Goal: Task Accomplishment & Management: Complete application form

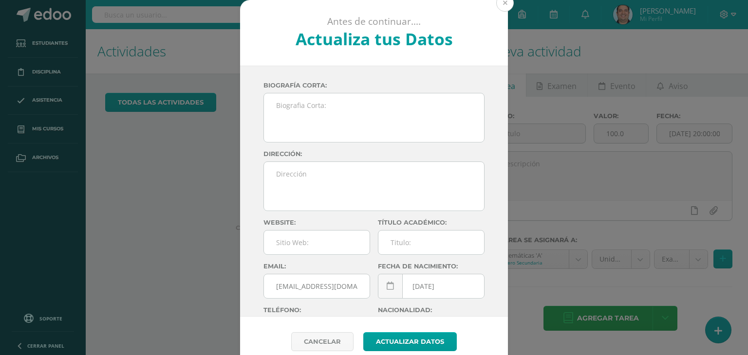
click at [500, 6] on button at bounding box center [505, 3] width 18 height 18
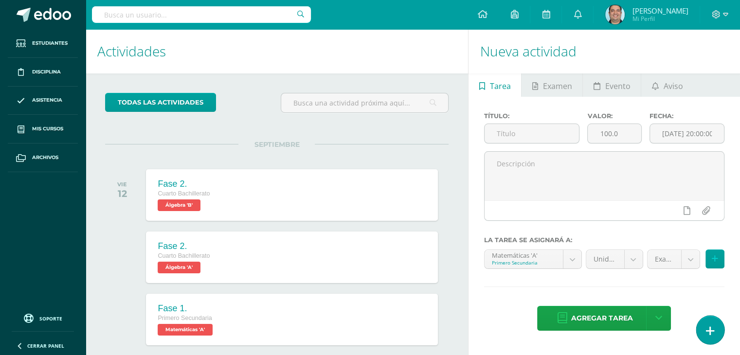
click at [710, 329] on icon at bounding box center [710, 331] width 9 height 11
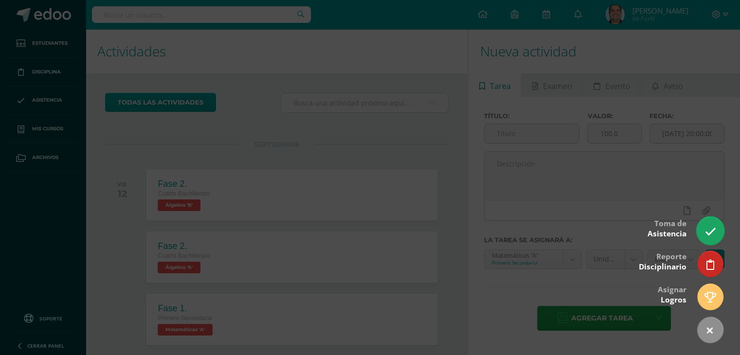
click at [715, 231] on icon at bounding box center [710, 231] width 11 height 11
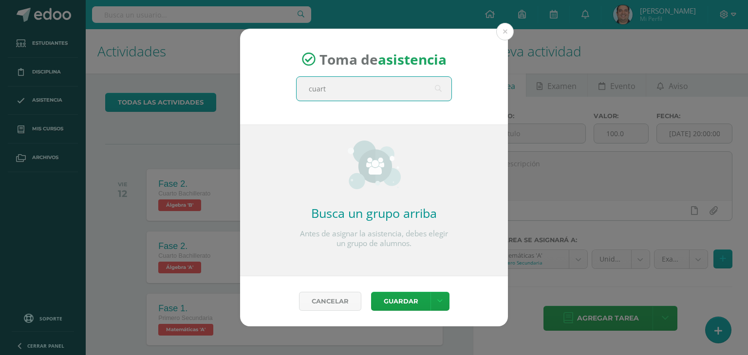
type input "cuarto"
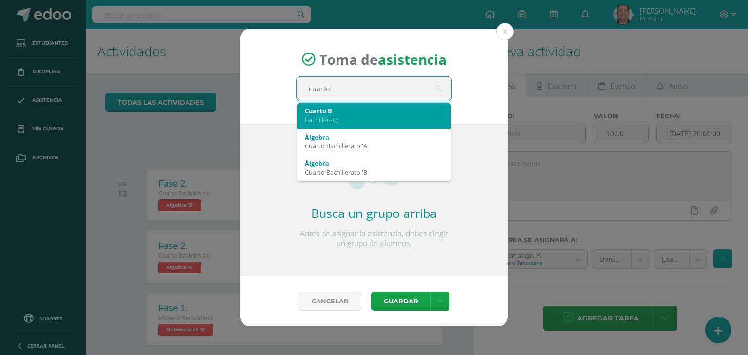
click at [325, 120] on div "Bachillerato" at bounding box center [374, 119] width 138 height 9
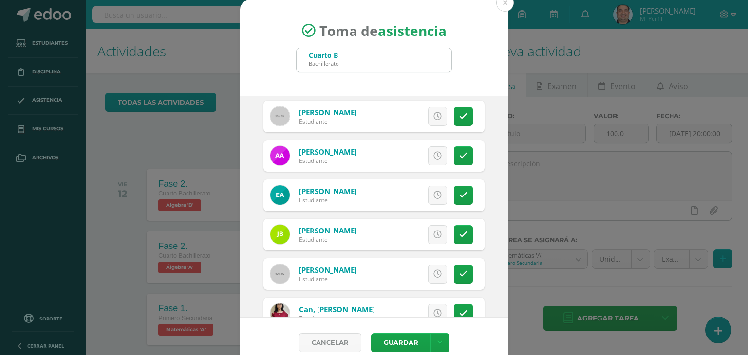
scroll to position [43, 0]
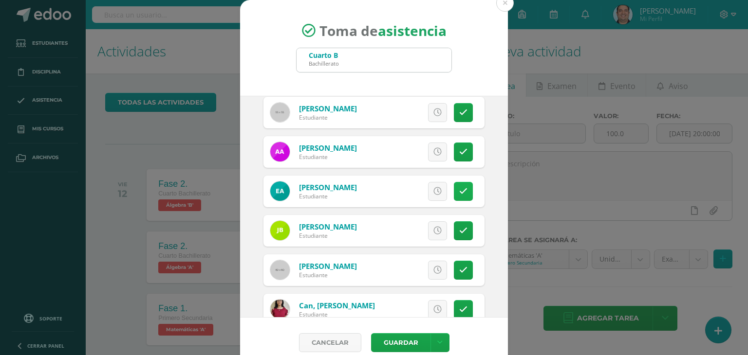
click at [456, 192] on link at bounding box center [463, 191] width 19 height 19
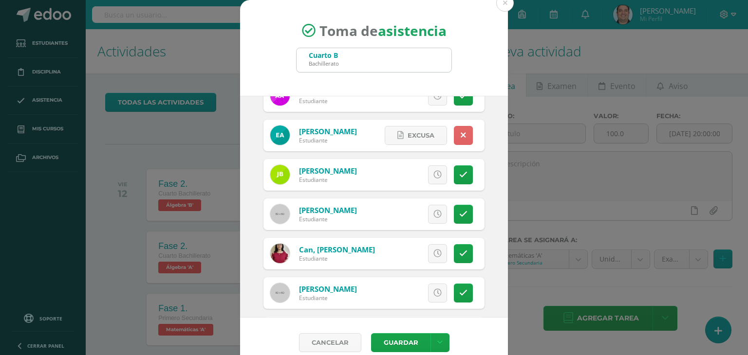
scroll to position [105, 0]
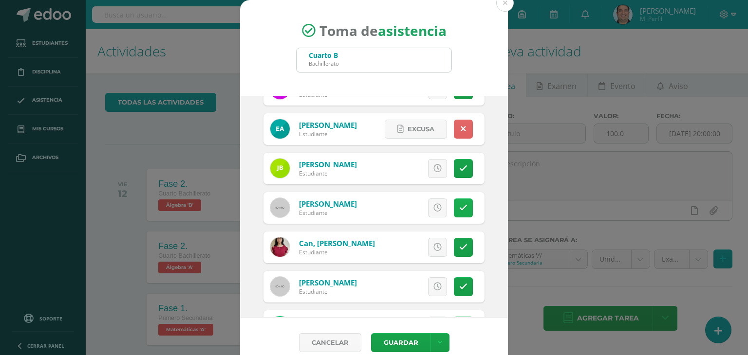
click at [458, 206] on link at bounding box center [463, 208] width 19 height 19
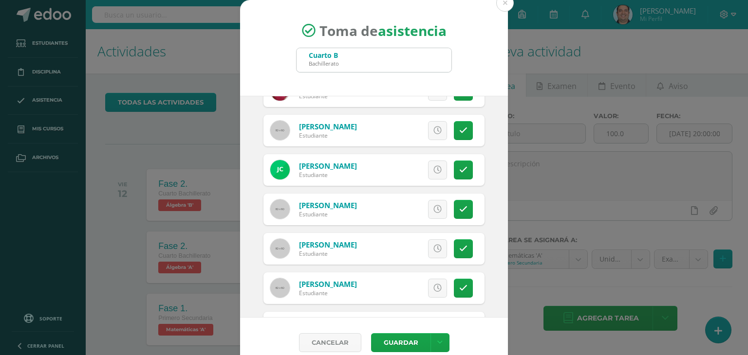
scroll to position [272, 0]
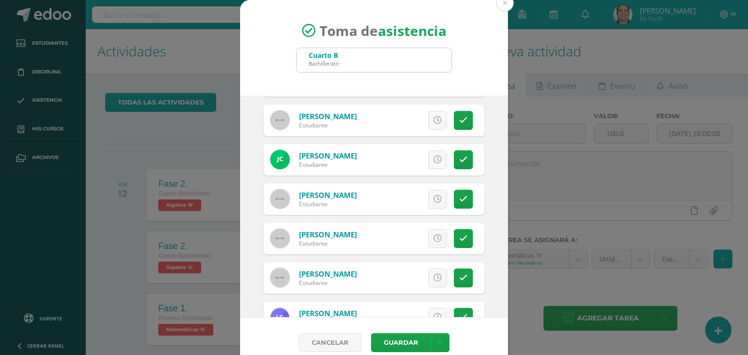
click at [407, 150] on link "Excusa" at bounding box center [390, 159] width 62 height 19
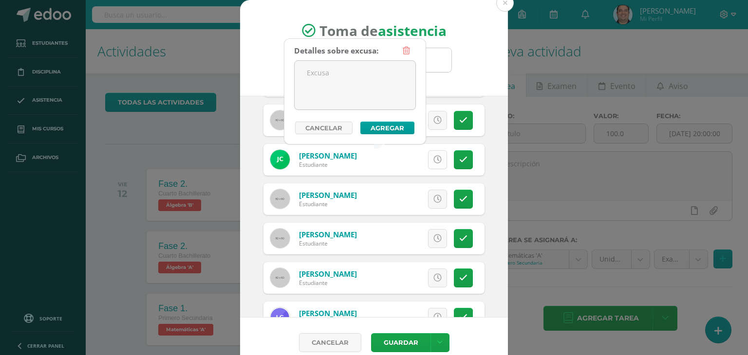
click at [428, 155] on link at bounding box center [437, 159] width 19 height 19
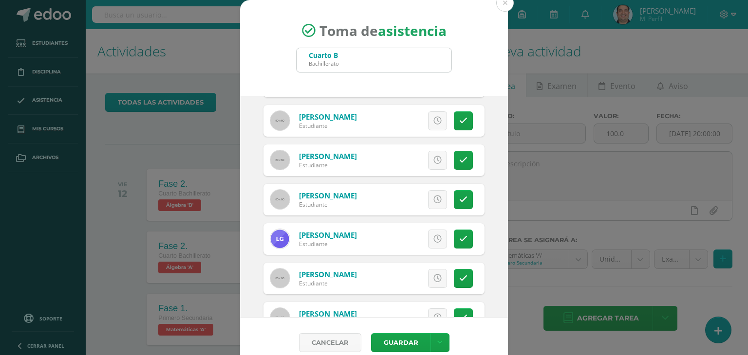
scroll to position [352, 0]
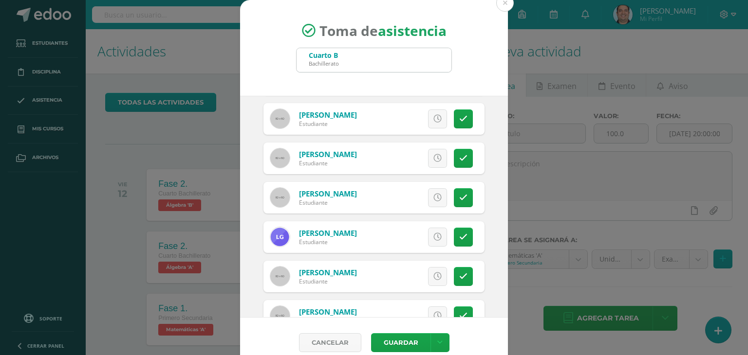
click at [497, 184] on div "[DATE] September, 2025 Mo Tu We Th Fr Sa Su 1 2 3 4 5 6 7 8 9 10 11 12 13 14 15…" at bounding box center [374, 207] width 268 height 222
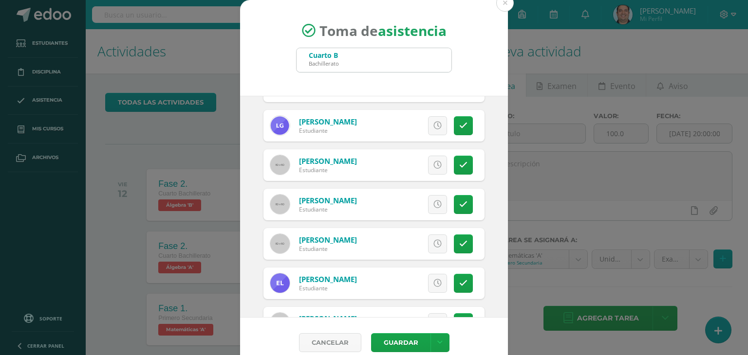
scroll to position [473, 0]
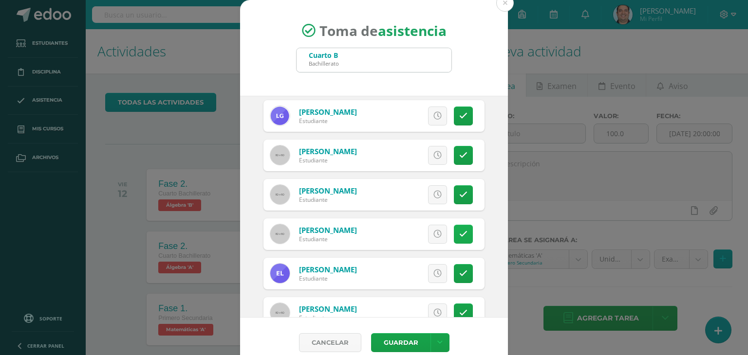
click at [457, 238] on link at bounding box center [463, 234] width 19 height 19
click at [407, 240] on span "Excusa" at bounding box center [420, 234] width 27 height 18
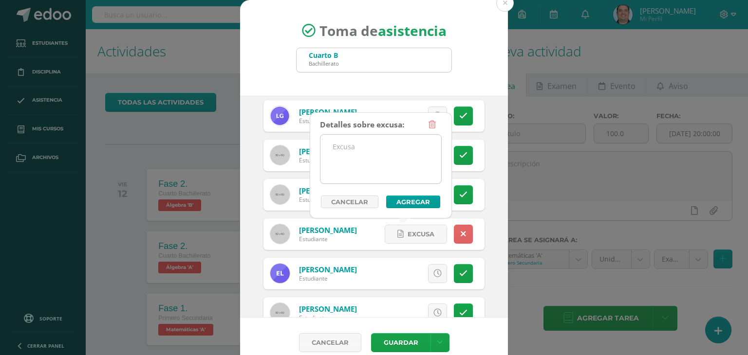
click at [373, 147] on textarea at bounding box center [380, 159] width 121 height 49
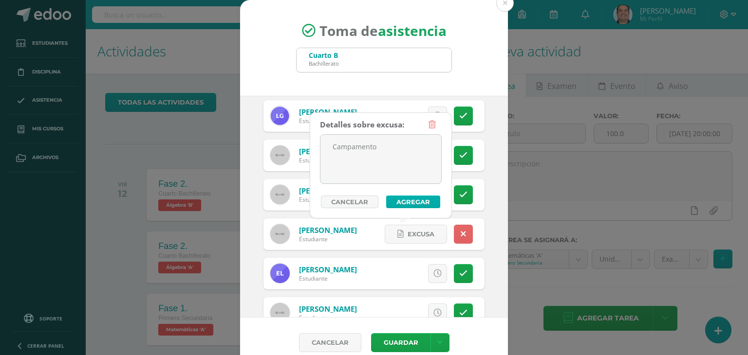
type textarea "Campamento"
click at [409, 197] on button "Agregar" at bounding box center [413, 202] width 54 height 13
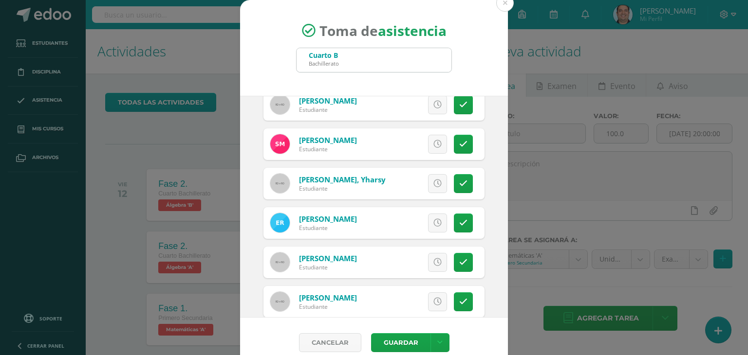
scroll to position [727, 0]
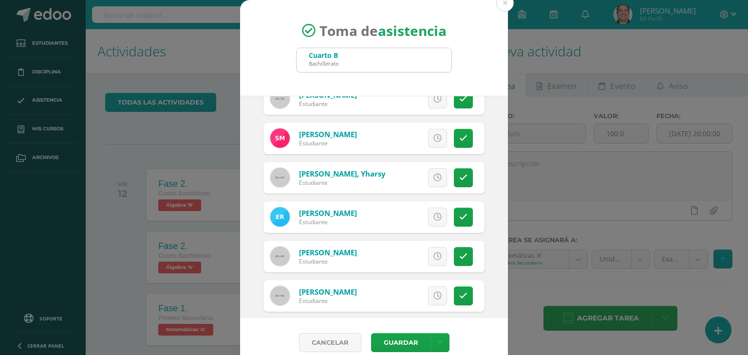
click at [433, 220] on icon at bounding box center [437, 217] width 8 height 8
click at [454, 222] on link at bounding box center [463, 217] width 19 height 19
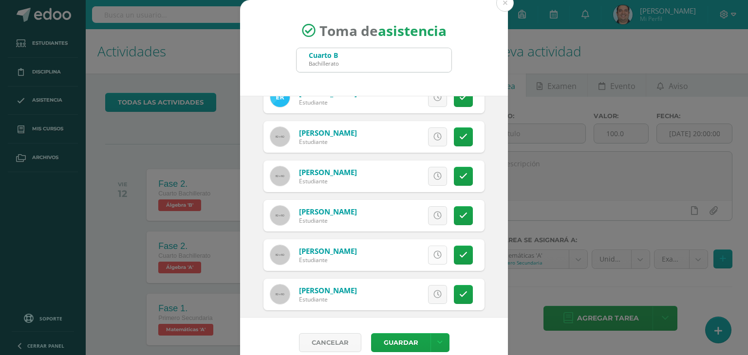
click at [433, 257] on icon at bounding box center [437, 255] width 8 height 8
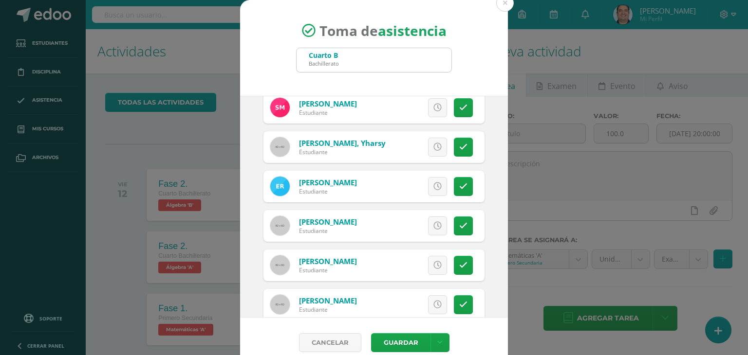
scroll to position [855, 0]
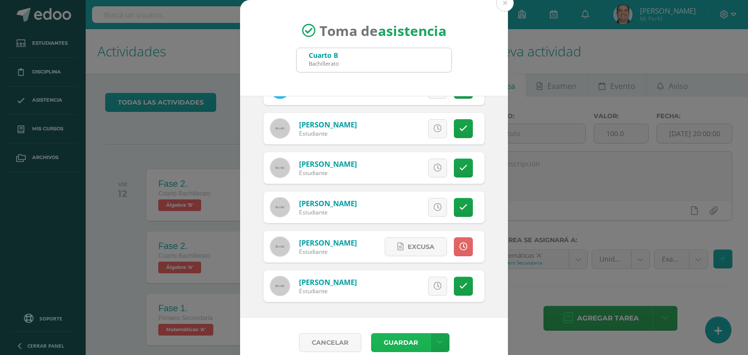
click at [415, 341] on button "Guardar" at bounding box center [400, 342] width 59 height 19
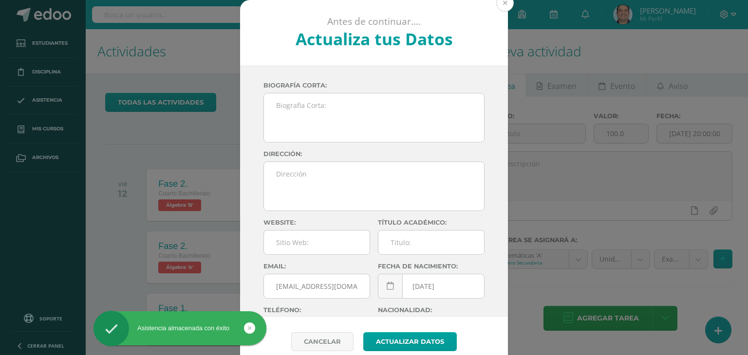
click at [498, 10] on button at bounding box center [505, 3] width 18 height 18
